Goal: Information Seeking & Learning: Learn about a topic

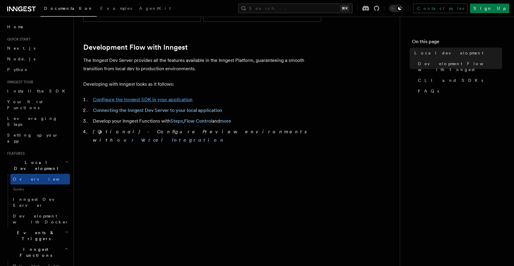
scroll to position [317, 0]
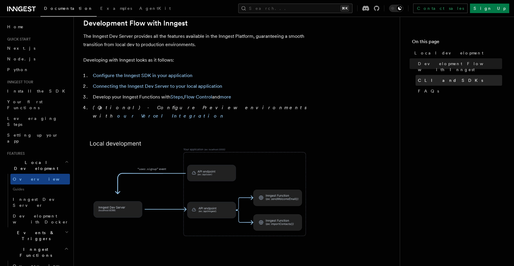
click at [439, 75] on link "CLI and SDKs" at bounding box center [458, 80] width 87 height 11
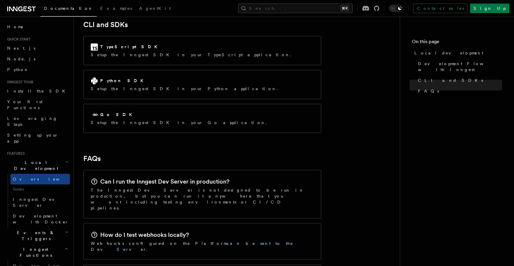
scroll to position [736, 0]
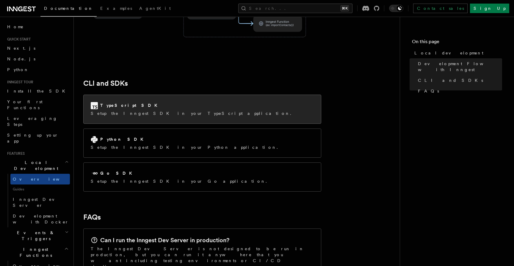
click at [146, 95] on div "TypeScript SDK Setup the Inngest SDK in your TypeScript application." at bounding box center [202, 109] width 237 height 29
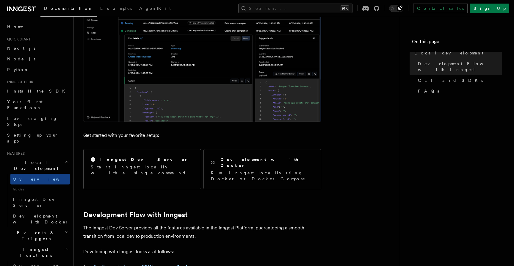
scroll to position [103, 0]
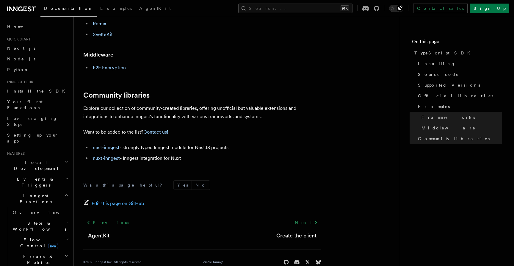
scroll to position [384, 0]
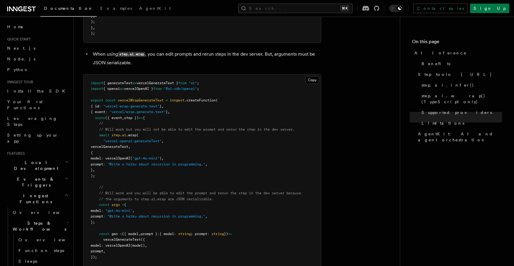
scroll to position [1141, 0]
